Goal: Information Seeking & Learning: Learn about a topic

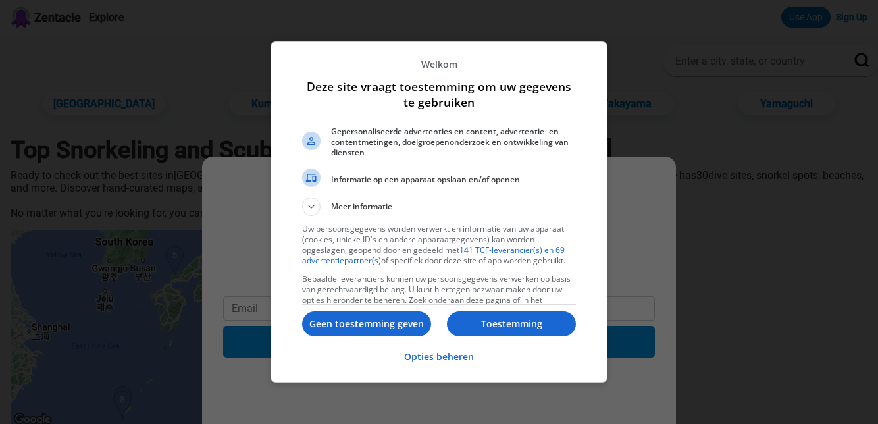
click at [354, 330] on p "Geen toestemming geven" at bounding box center [366, 323] width 129 height 13
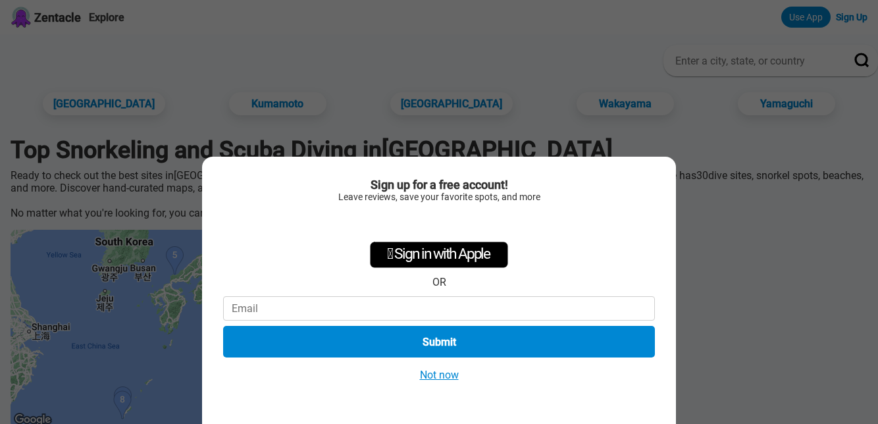
click at [424, 378] on button "Not now" at bounding box center [439, 375] width 47 height 14
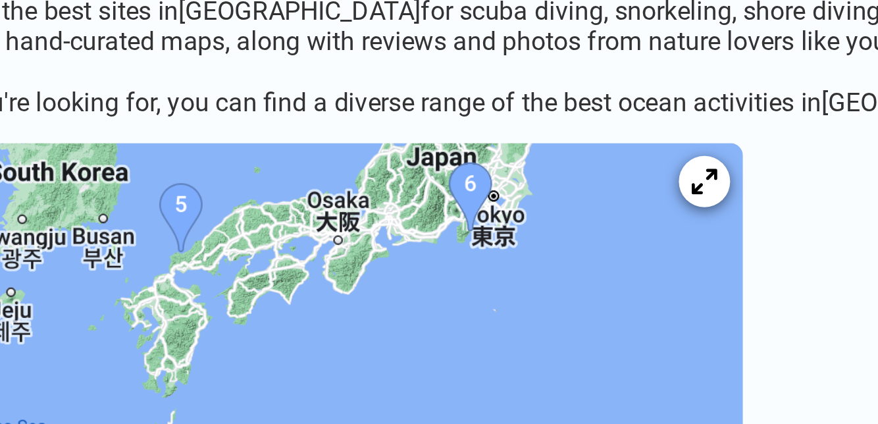
scroll to position [25, 0]
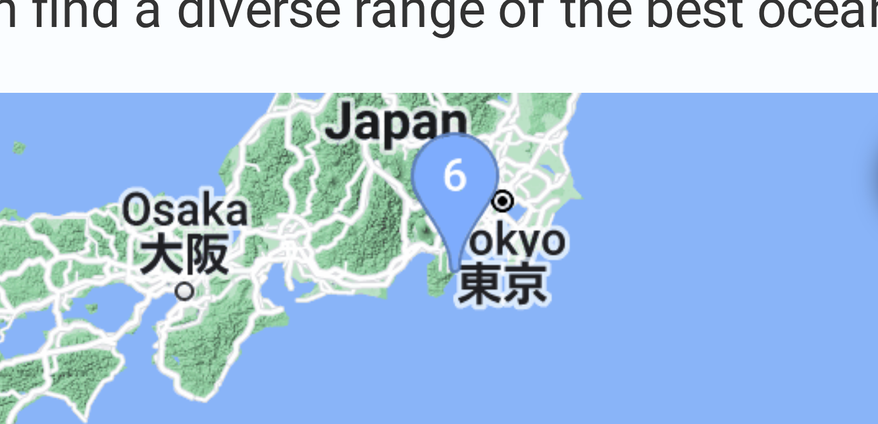
click at [290, 220] on img at bounding box center [208, 303] width 395 height 197
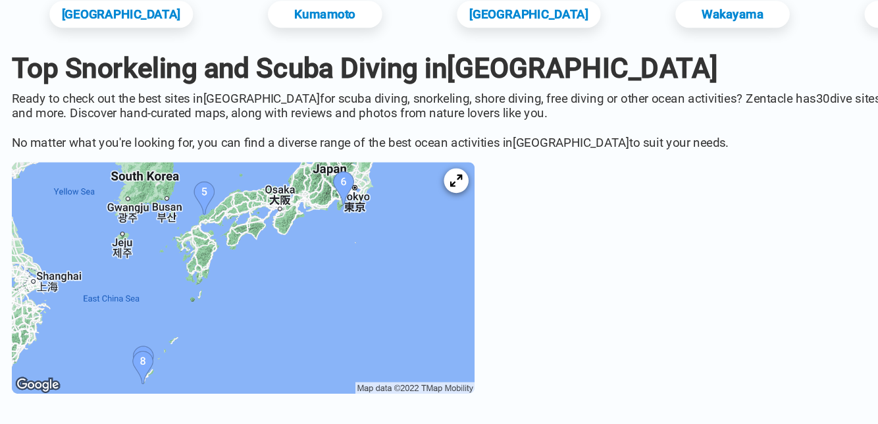
scroll to position [30, 0]
click at [290, 211] on img at bounding box center [208, 298] width 395 height 197
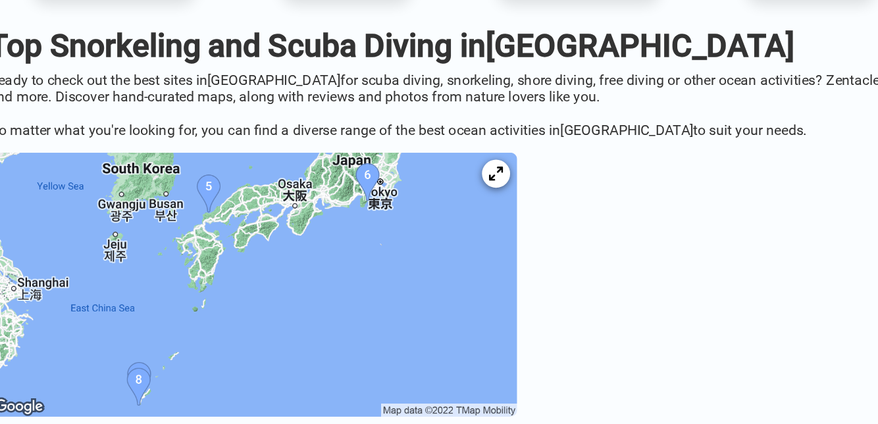
scroll to position [32, 0]
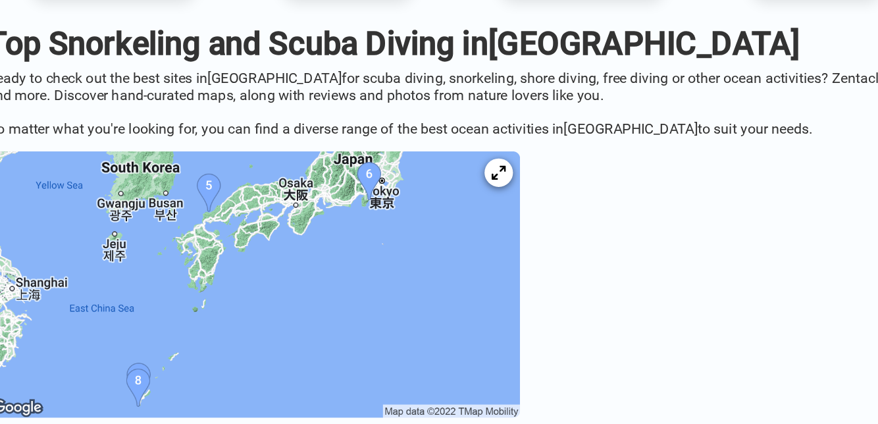
click at [284, 212] on img at bounding box center [208, 296] width 395 height 197
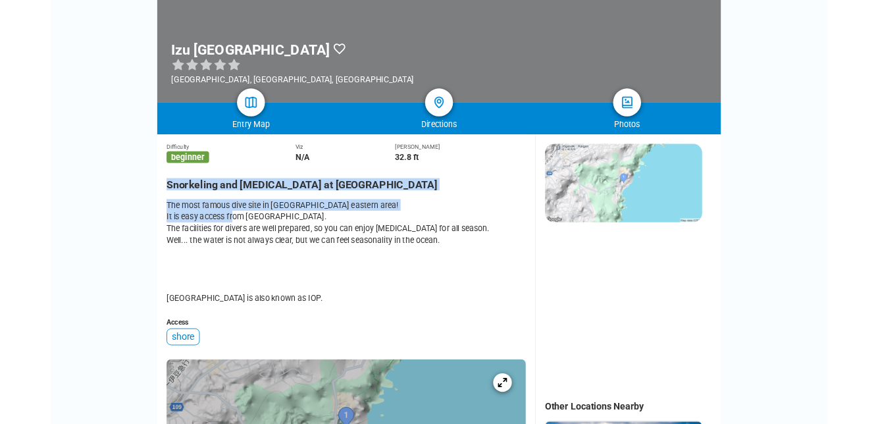
scroll to position [195, 0]
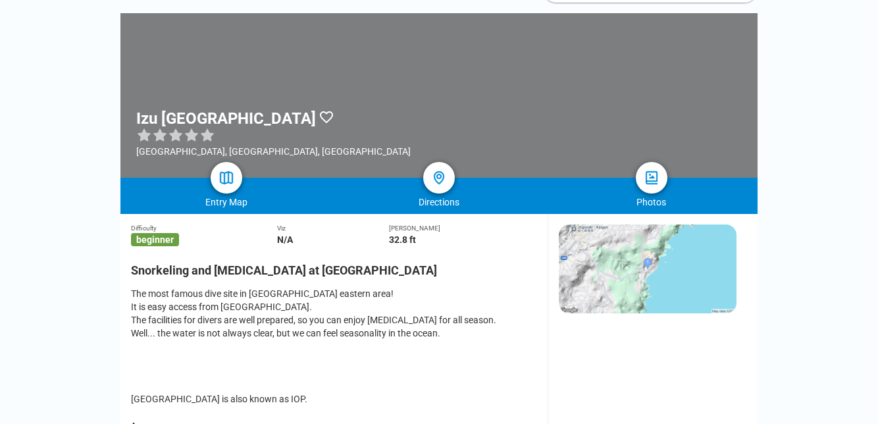
scroll to position [0, 0]
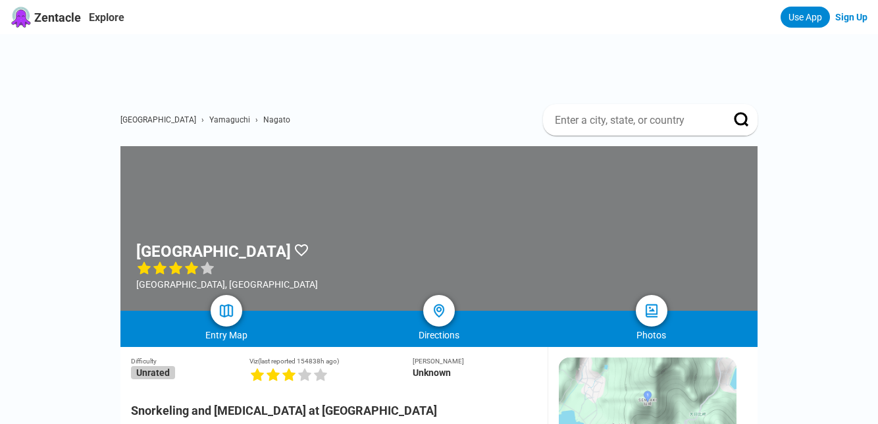
click at [644, 309] on img at bounding box center [651, 311] width 16 height 16
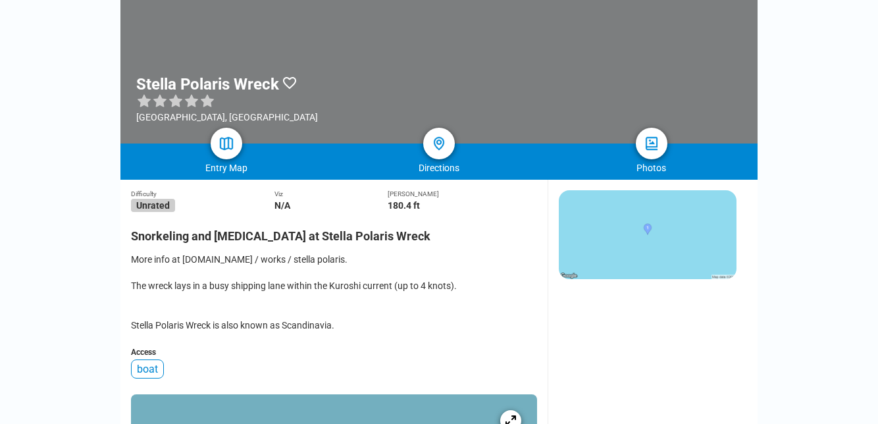
scroll to position [143, 0]
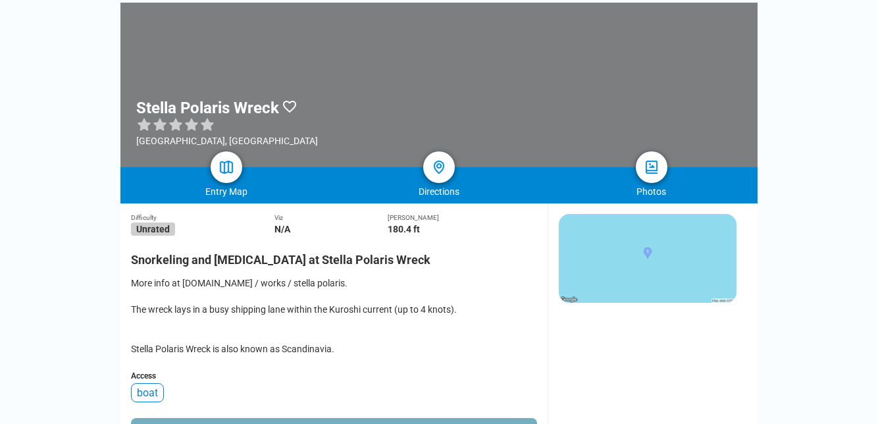
click at [208, 282] on div "More info at [DOMAIN_NAME] / works / stella polaris. The wreck lays in a busy s…" at bounding box center [334, 315] width 406 height 79
click at [251, 293] on div "More info at [DOMAIN_NAME] / works / stella polaris. The wreck lays in a busy s…" at bounding box center [334, 315] width 406 height 79
